Goal: Transaction & Acquisition: Purchase product/service

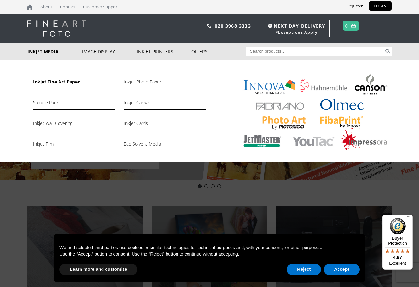
click at [60, 81] on link "Inkjet Fine Art Paper" at bounding box center [74, 83] width 82 height 11
click at [139, 102] on link "Inkjet Canvas" at bounding box center [165, 104] width 82 height 11
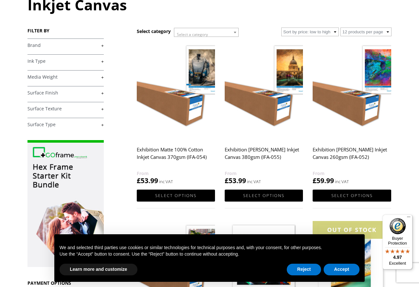
scroll to position [114, 0]
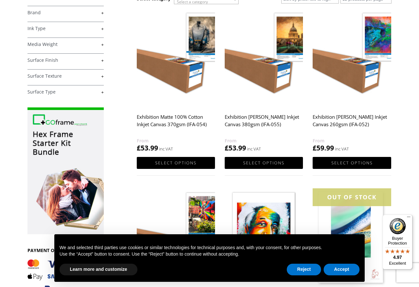
click at [269, 69] on img at bounding box center [264, 58] width 78 height 98
click at [270, 78] on img at bounding box center [264, 58] width 78 height 98
click at [335, 116] on h2 "Exhibition Matte Polyester Inkjet Canvas 260gsm (IFA-052)" at bounding box center [352, 124] width 78 height 26
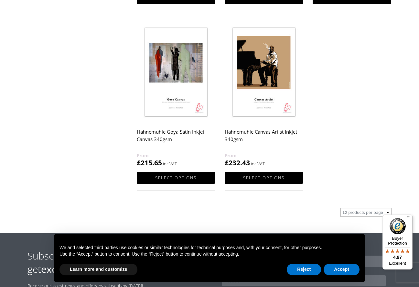
scroll to position [462, 0]
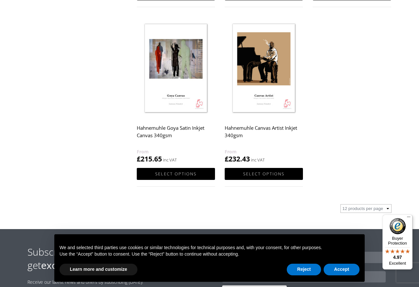
click at [271, 59] on img at bounding box center [264, 69] width 78 height 98
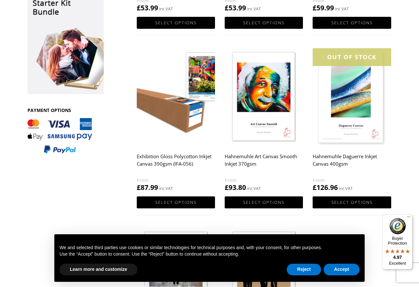
scroll to position [254, 0]
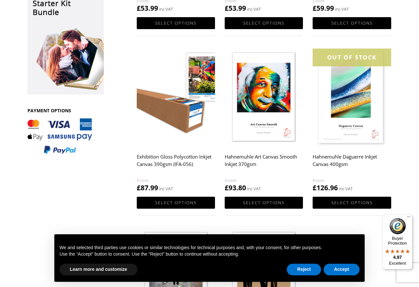
click at [267, 92] on img at bounding box center [264, 97] width 78 height 98
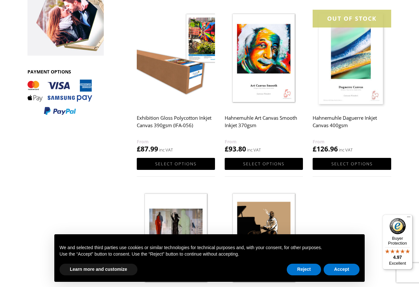
scroll to position [297, 0]
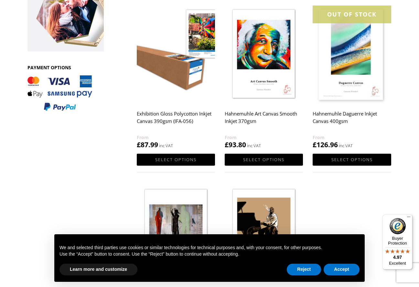
click at [174, 76] on img at bounding box center [176, 54] width 78 height 98
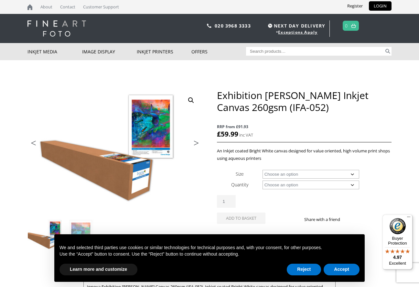
scroll to position [2, 0]
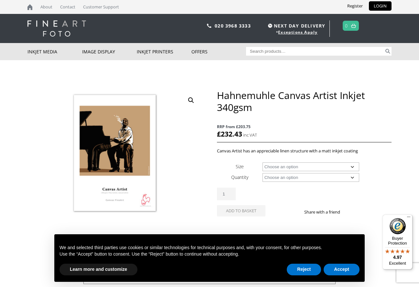
drag, startPoint x: 328, startPoint y: 165, endPoint x: 307, endPoint y: 122, distance: 47.4
click at [307, 122] on div "Hahnemuhle Canvas Artist Inkjet 340gsm RRP from £203.75 £ 232.43 Canvas Artist …" at bounding box center [304, 160] width 175 height 142
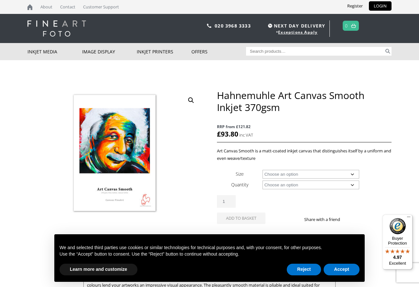
scroll to position [0, 0]
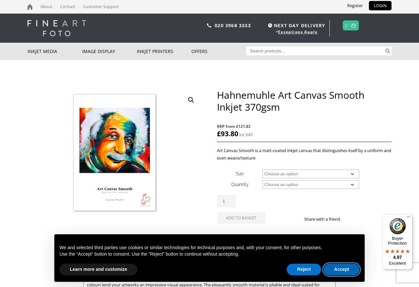
click at [339, 271] on button "Accept" at bounding box center [341, 269] width 36 height 12
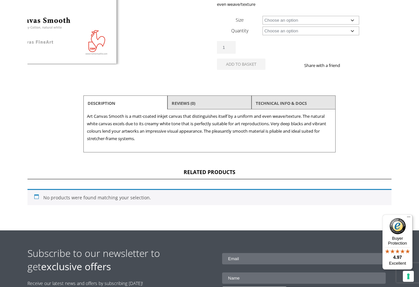
scroll to position [166, 0]
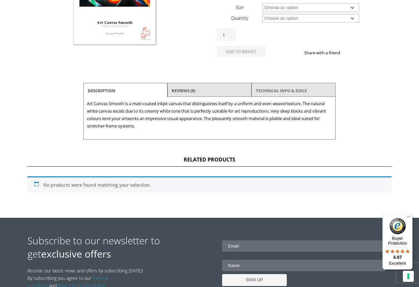
click at [276, 88] on link "TECHNICAL INFO & DOCS" at bounding box center [281, 91] width 51 height 12
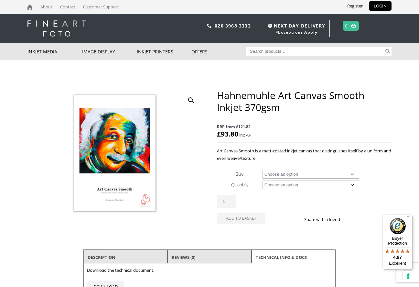
scroll to position [0, 0]
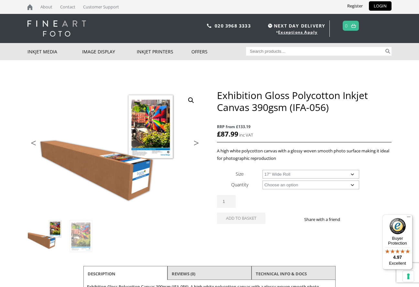
select select "17-wide-roll"
select select "15m"
select select "17-wide-roll"
